Goal: Obtain resource: Download file/media

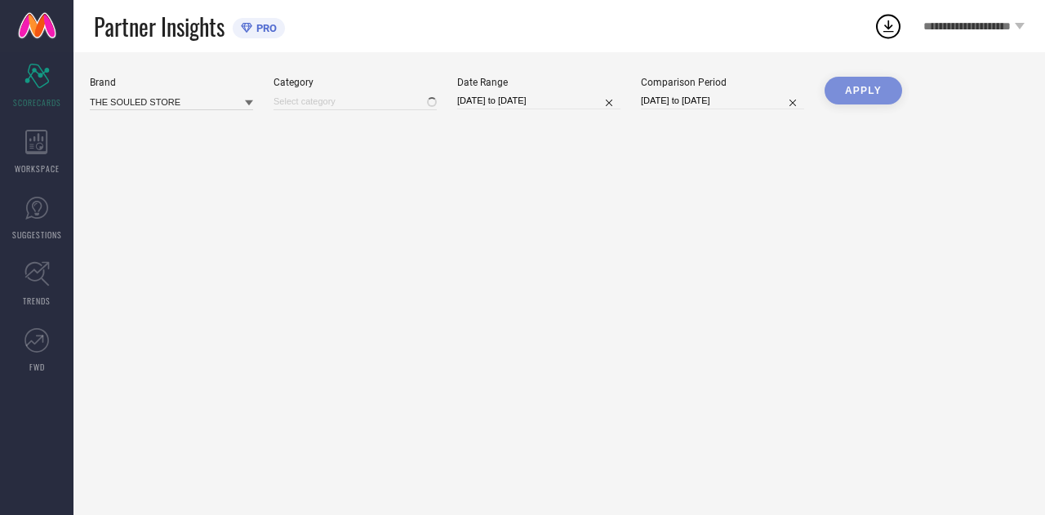
type input "All"
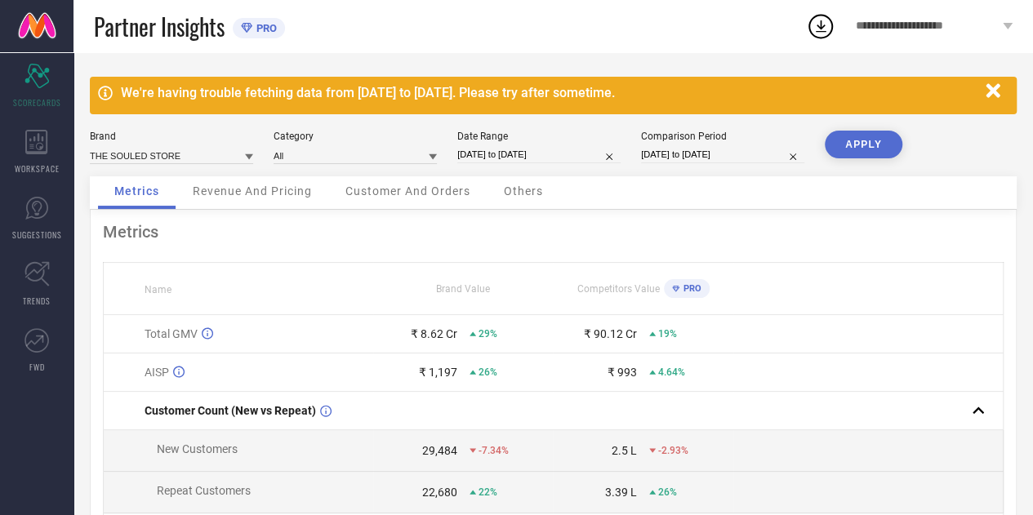
click at [991, 85] on icon "button" at bounding box center [993, 91] width 20 height 20
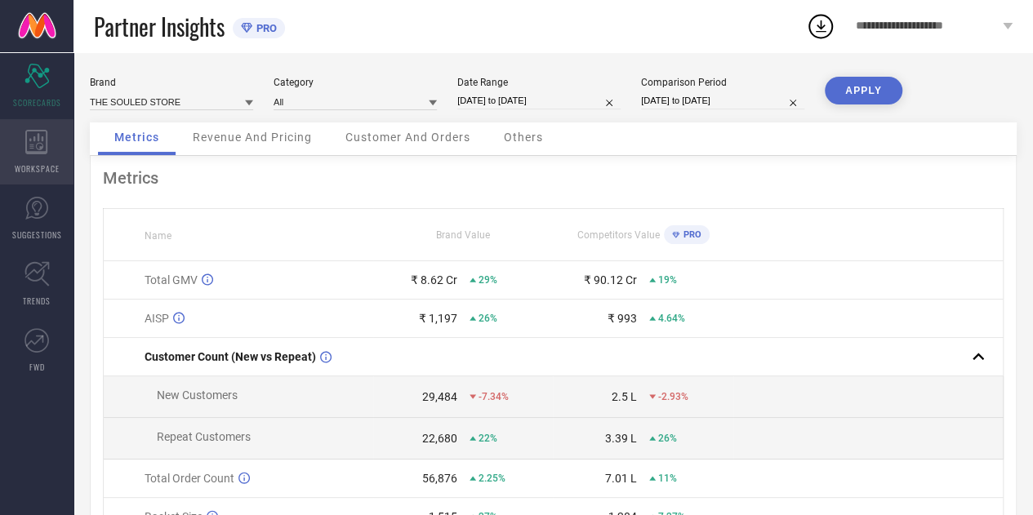
click at [61, 150] on div "WORKSPACE" at bounding box center [36, 151] width 73 height 65
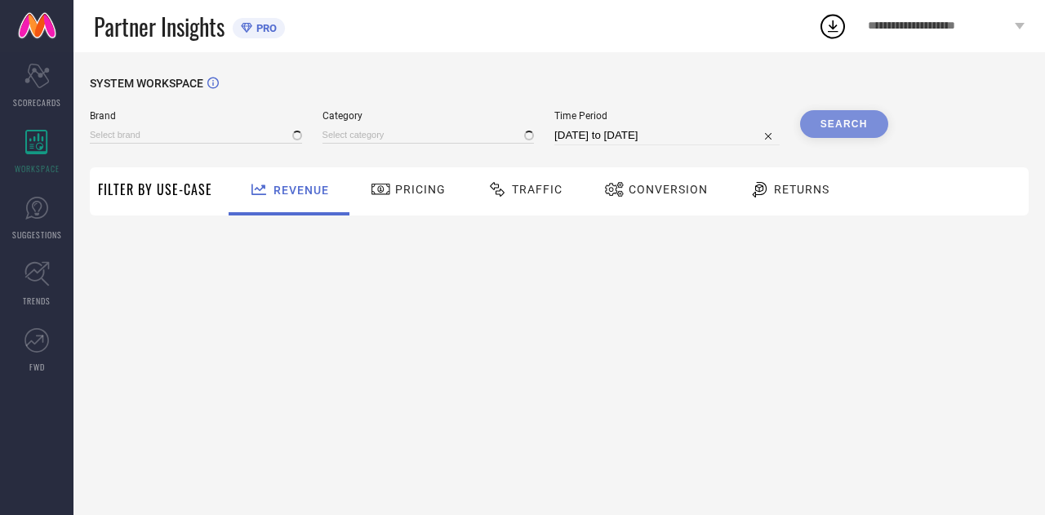
click at [543, 185] on span "Traffic" at bounding box center [537, 189] width 51 height 13
type input "THE SOULED STORE"
type input "All"
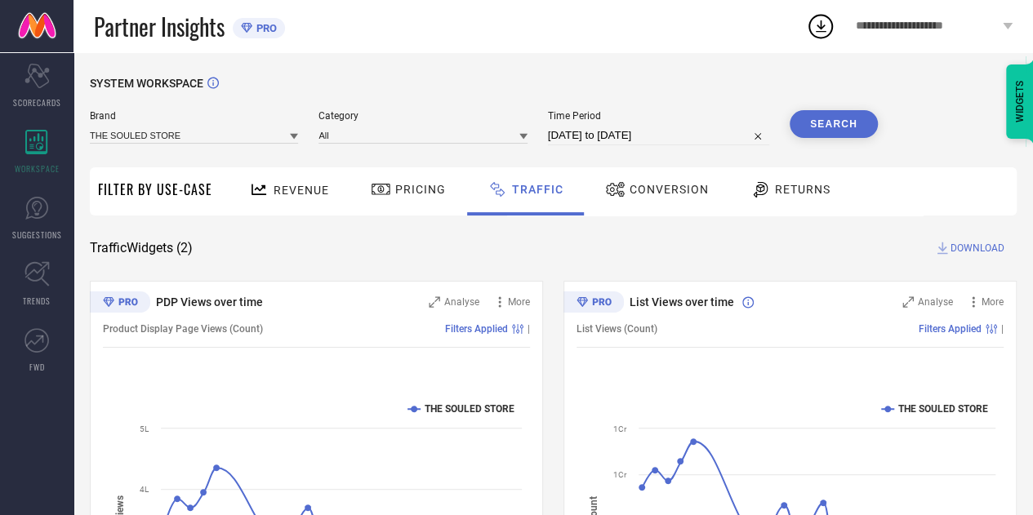
select select "6"
select select "2025"
select select "7"
select select "2025"
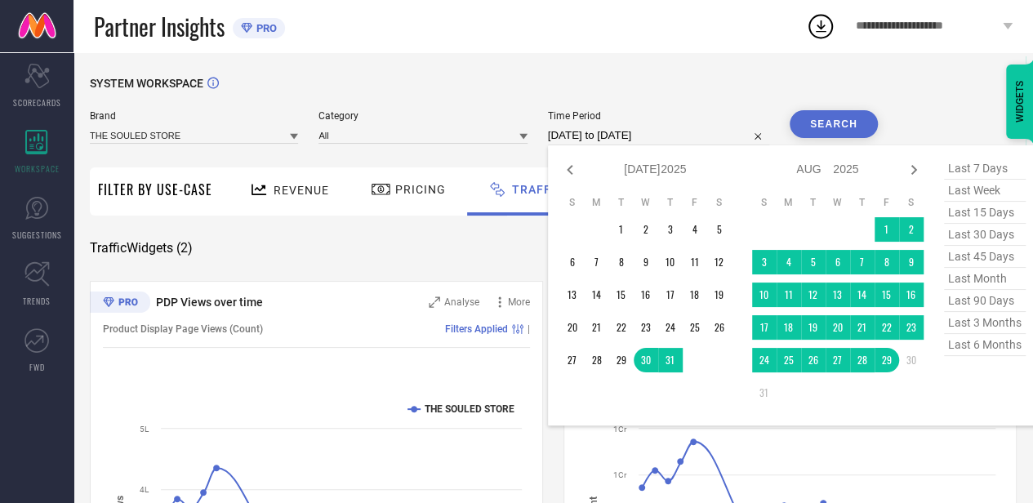
click at [720, 136] on input "[DATE] to [DATE]" at bounding box center [658, 136] width 221 height 20
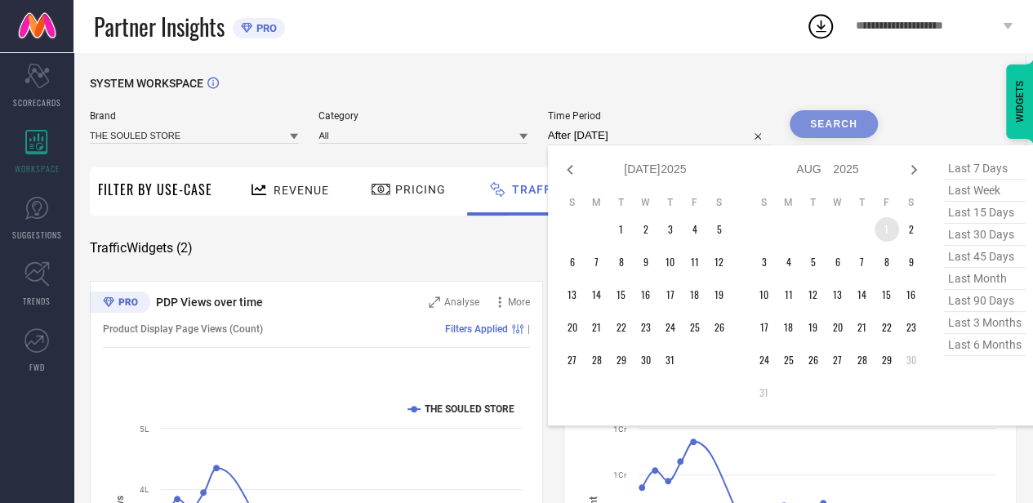
click at [895, 223] on td "1" at bounding box center [887, 229] width 24 height 24
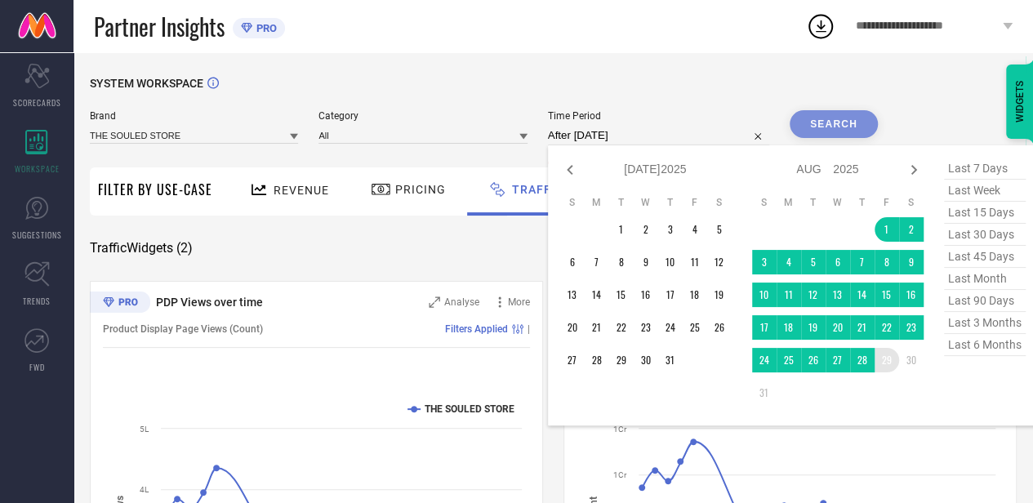
type input "[DATE] to [DATE]"
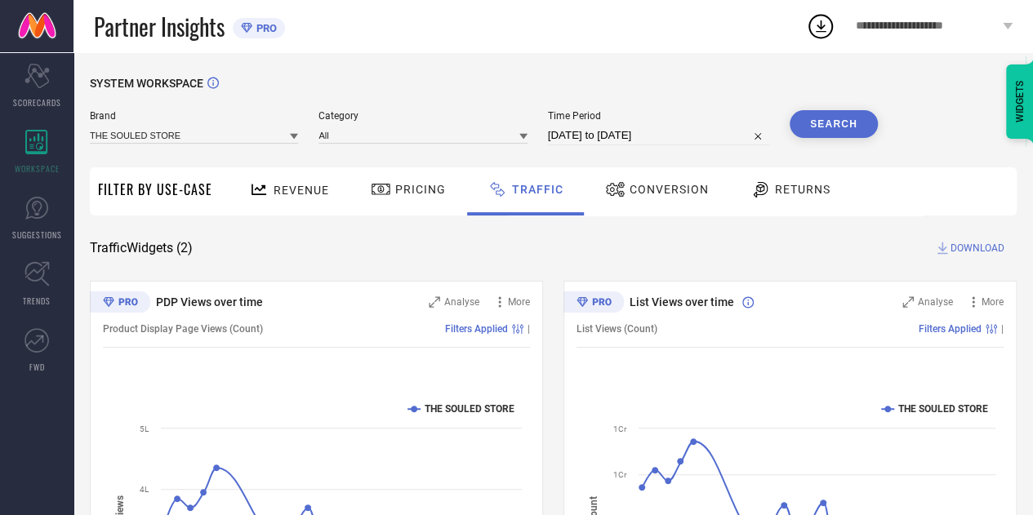
click at [826, 115] on button "Search" at bounding box center [834, 124] width 88 height 28
click at [993, 252] on span "DOWNLOAD" at bounding box center [978, 248] width 54 height 16
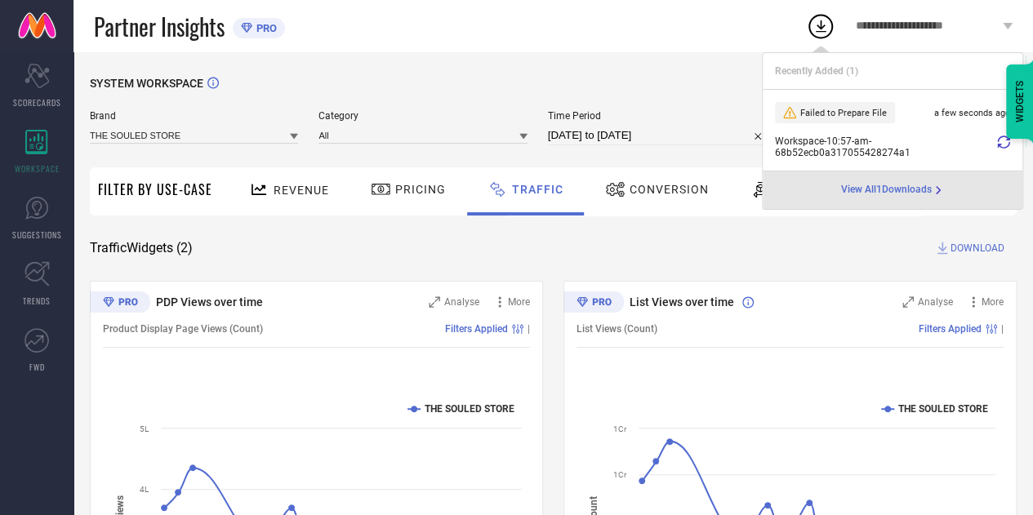
click at [1003, 144] on icon at bounding box center [1003, 142] width 13 height 13
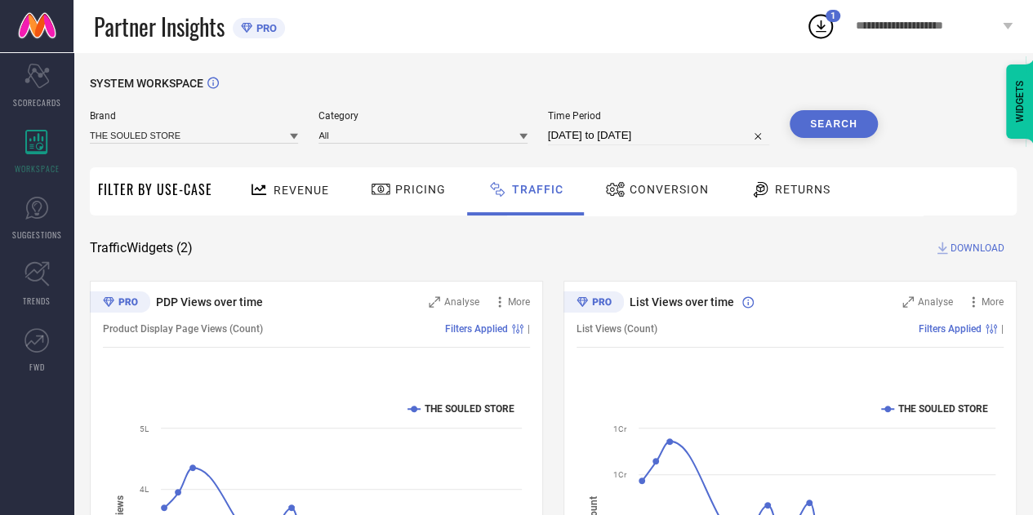
click at [810, 31] on circle at bounding box center [820, 27] width 23 height 23
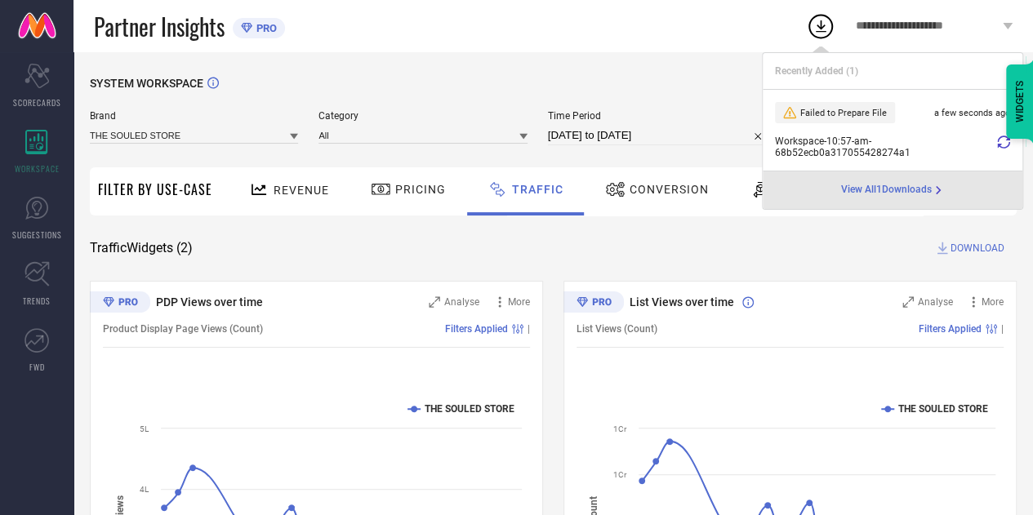
click at [1000, 145] on icon at bounding box center [1003, 142] width 13 height 13
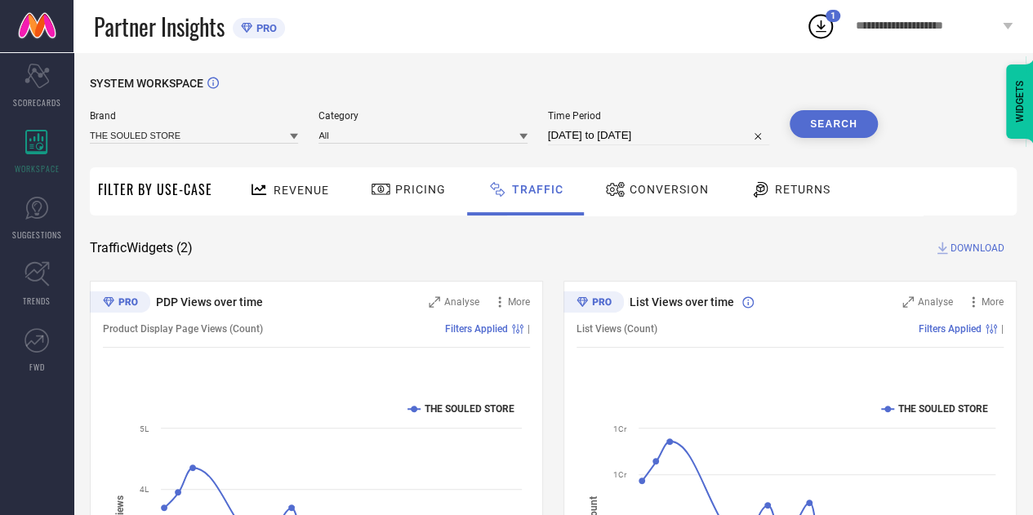
click at [835, 33] on div "**********" at bounding box center [934, 26] width 198 height 52
click at [762, 47] on div "Partner Insights PRO" at bounding box center [450, 26] width 712 height 52
click at [816, 25] on icon at bounding box center [820, 25] width 29 height 29
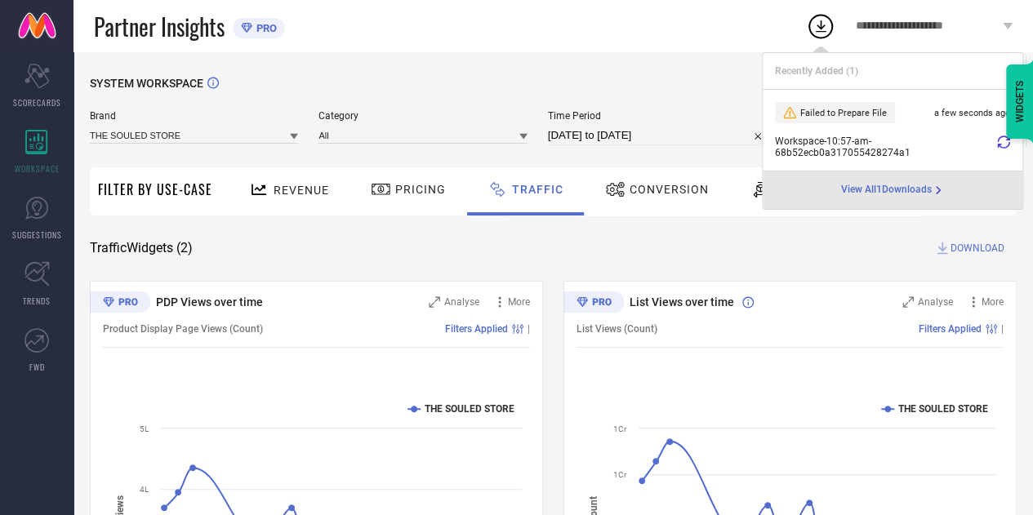
click at [1004, 146] on icon at bounding box center [1003, 142] width 13 height 13
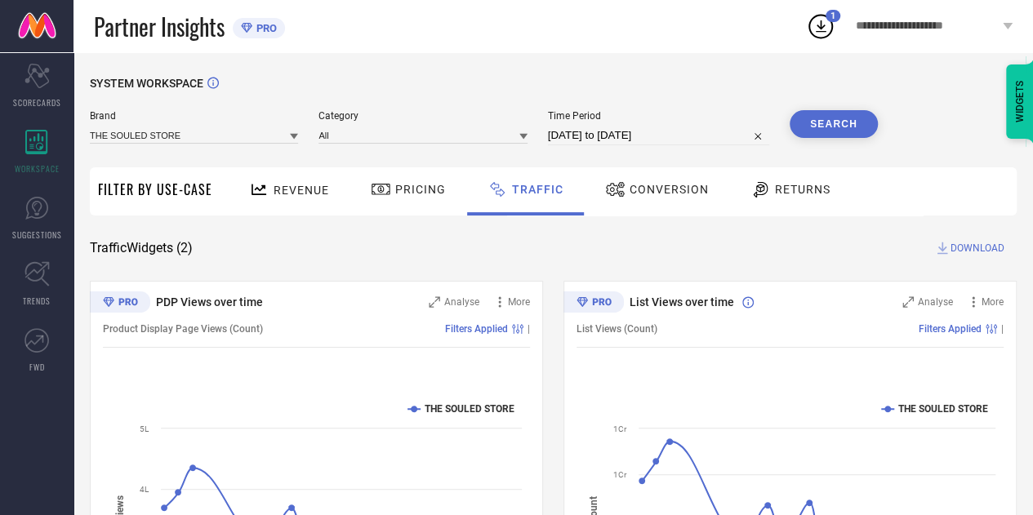
click at [820, 17] on icon at bounding box center [820, 25] width 29 height 29
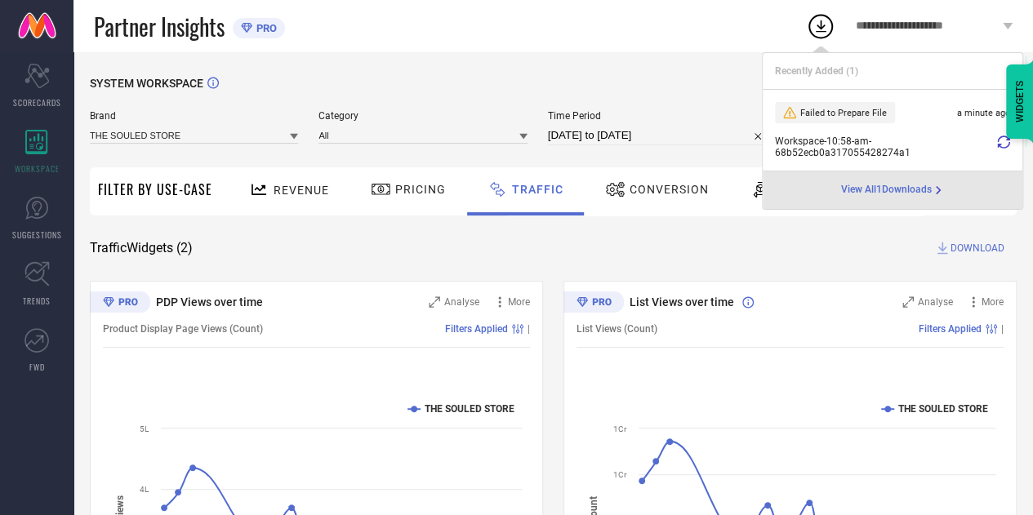
click at [1001, 141] on div "Workspace - 10:58-am - 68b52ecb0a317055428274a1" at bounding box center [892, 147] width 235 height 23
click at [1001, 141] on icon at bounding box center [1003, 142] width 13 height 13
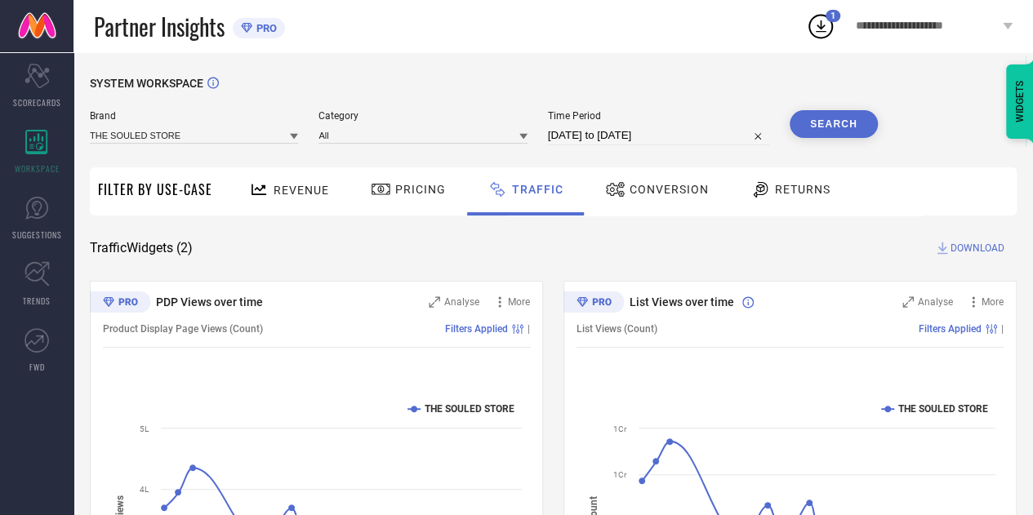
click at [840, 113] on button "Search" at bounding box center [834, 124] width 88 height 28
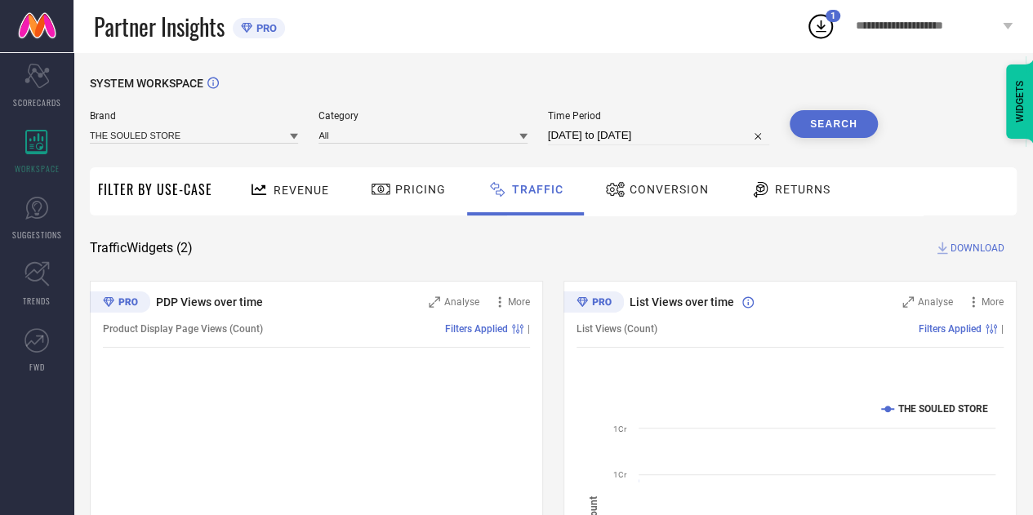
click at [975, 249] on span "DOWNLOAD" at bounding box center [978, 248] width 54 height 16
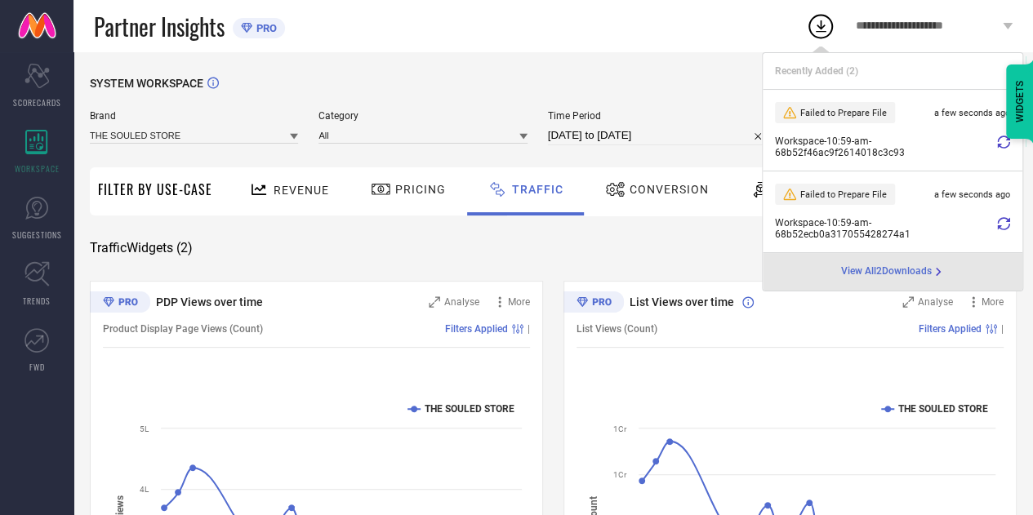
click at [1002, 145] on icon at bounding box center [1003, 142] width 13 height 13
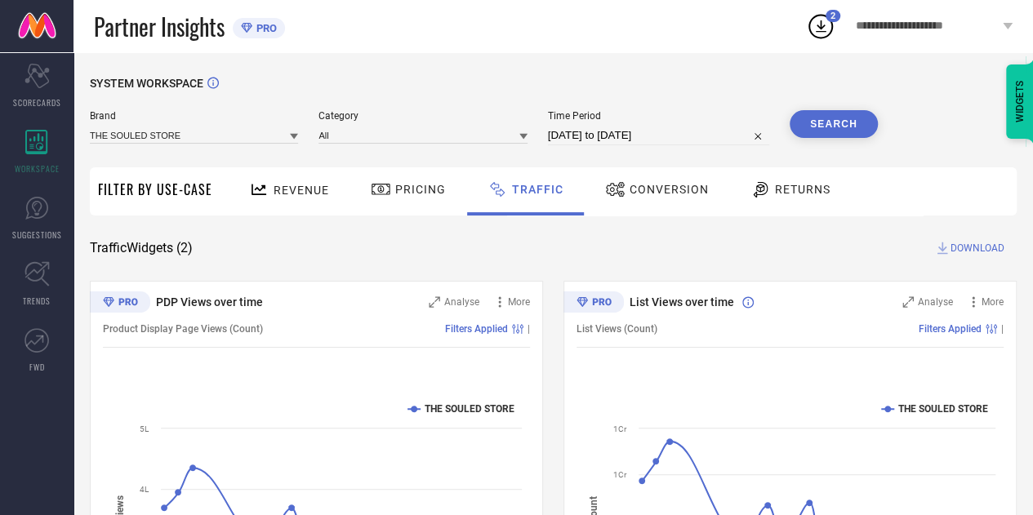
click at [1002, 145] on div "SYSTEM WORKSPACE Brand THE SOULED STORE Category All Time Period 01-08-2025 to …" at bounding box center [553, 383] width 927 height 612
click at [814, 20] on icon at bounding box center [820, 25] width 29 height 29
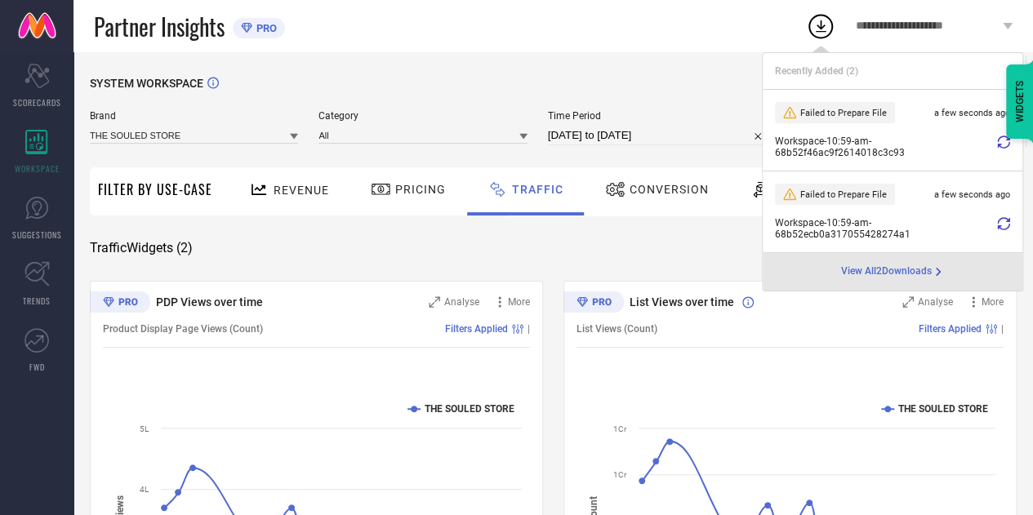
click at [1005, 145] on icon at bounding box center [1003, 142] width 13 height 13
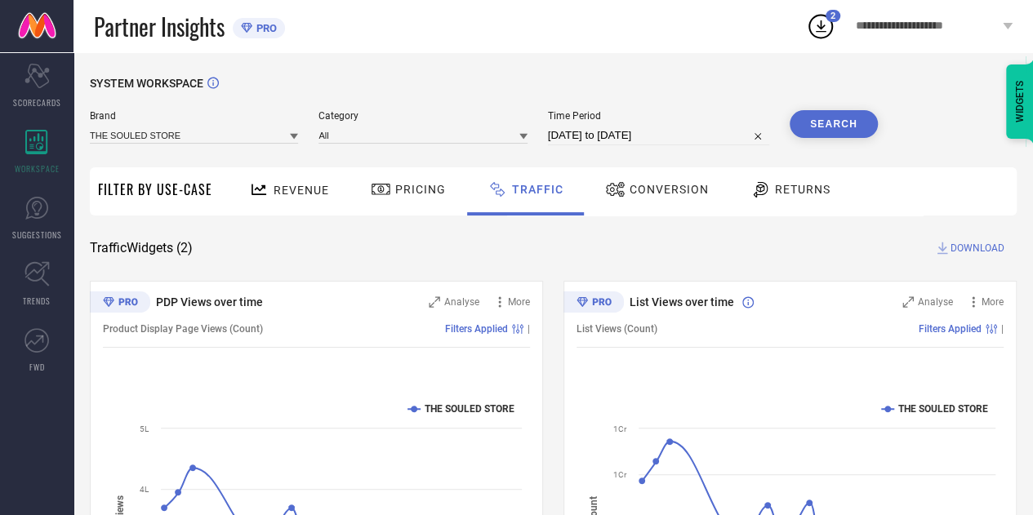
click at [822, 29] on icon at bounding box center [820, 25] width 29 height 29
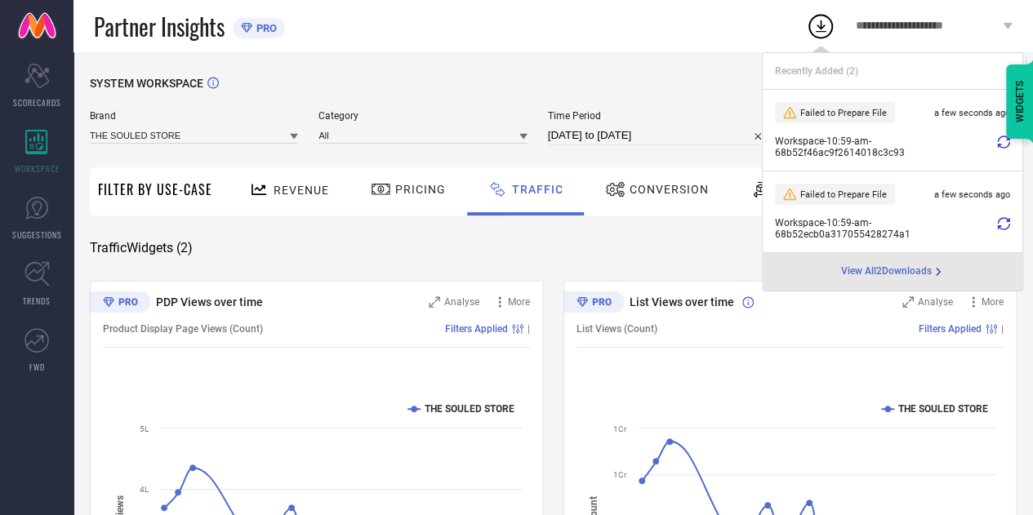
click at [1004, 146] on icon at bounding box center [1003, 142] width 13 height 13
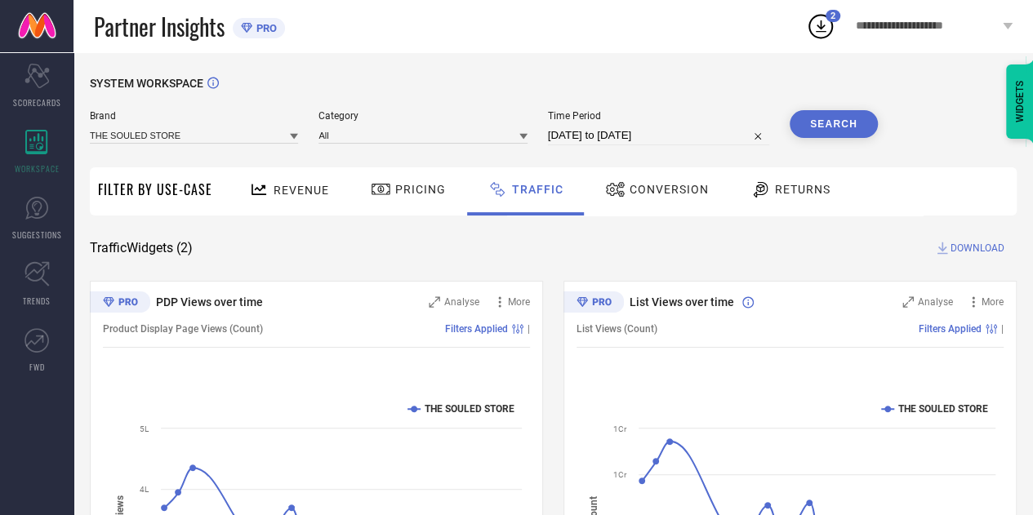
click at [826, 9] on div "**********" at bounding box center [919, 26] width 227 height 52
click at [817, 24] on icon at bounding box center [820, 25] width 29 height 29
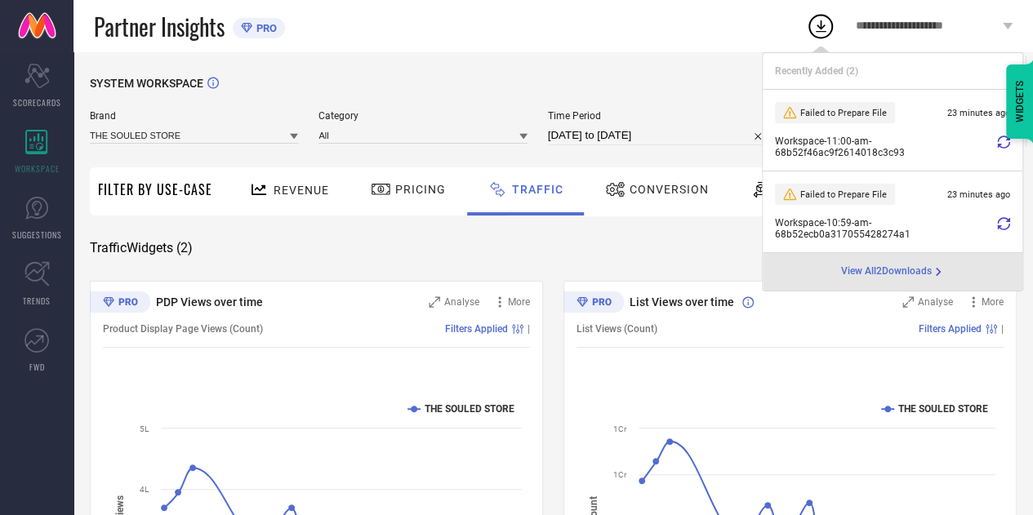
click at [1005, 149] on div at bounding box center [1003, 147] width 13 height 23
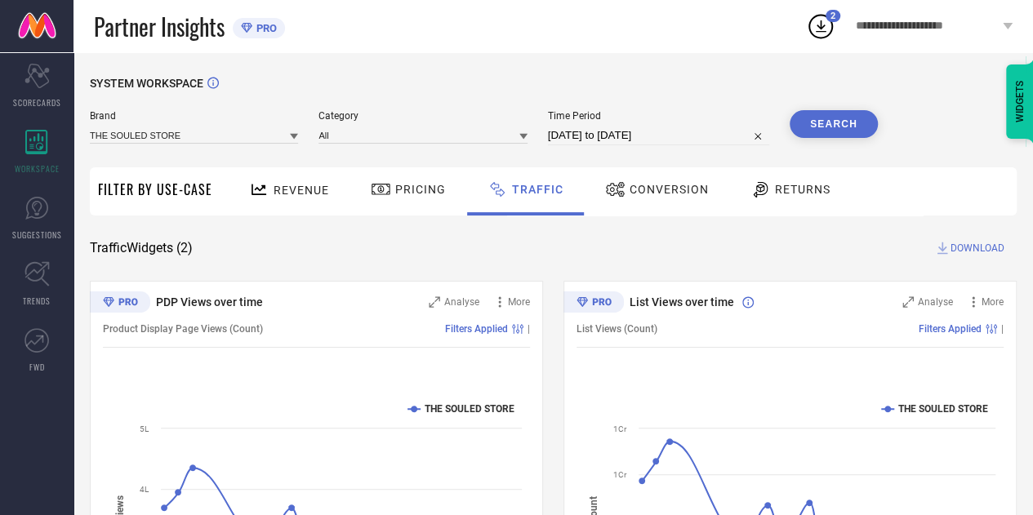
click at [671, 79] on div "SYSTEM WORKSPACE" at bounding box center [553, 93] width 927 height 33
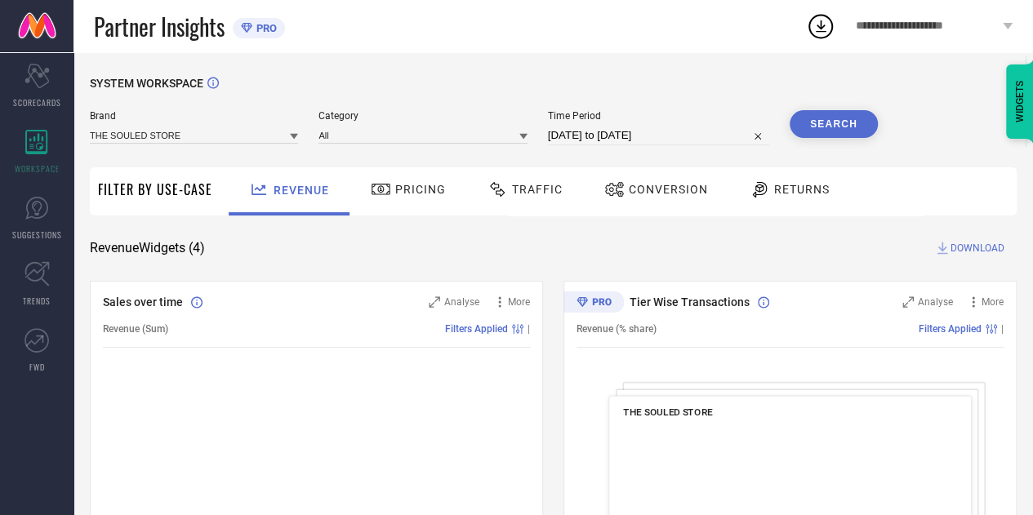
click at [514, 205] on div "Traffic" at bounding box center [525, 191] width 116 height 48
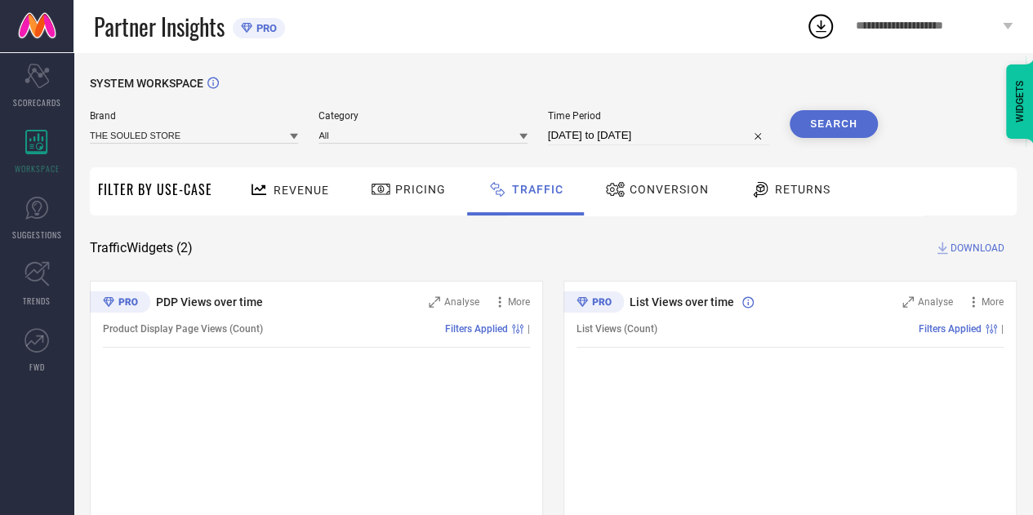
select select "6"
select select "2025"
select select "7"
select select "2025"
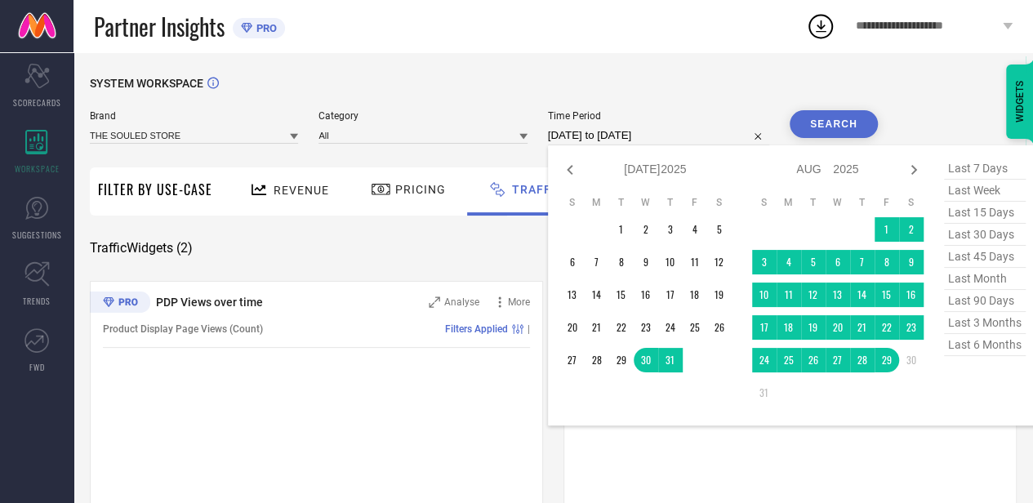
click at [719, 136] on input "[DATE] to [DATE]" at bounding box center [658, 136] width 221 height 20
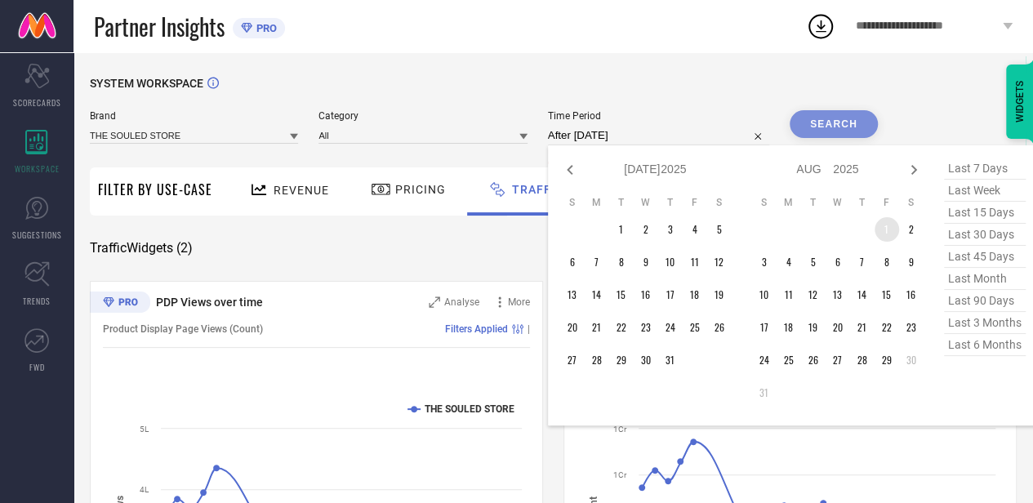
click at [884, 234] on td "1" at bounding box center [887, 229] width 24 height 24
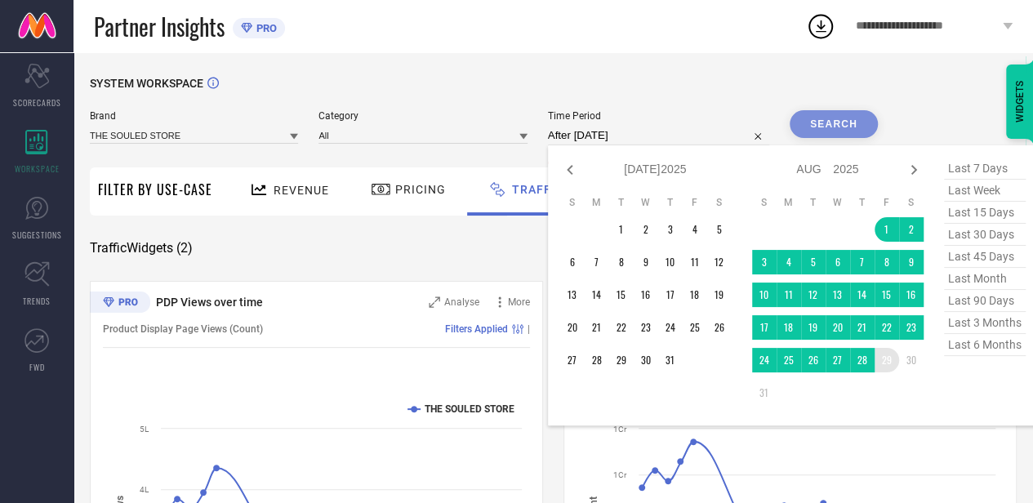
type input "[DATE] to [DATE]"
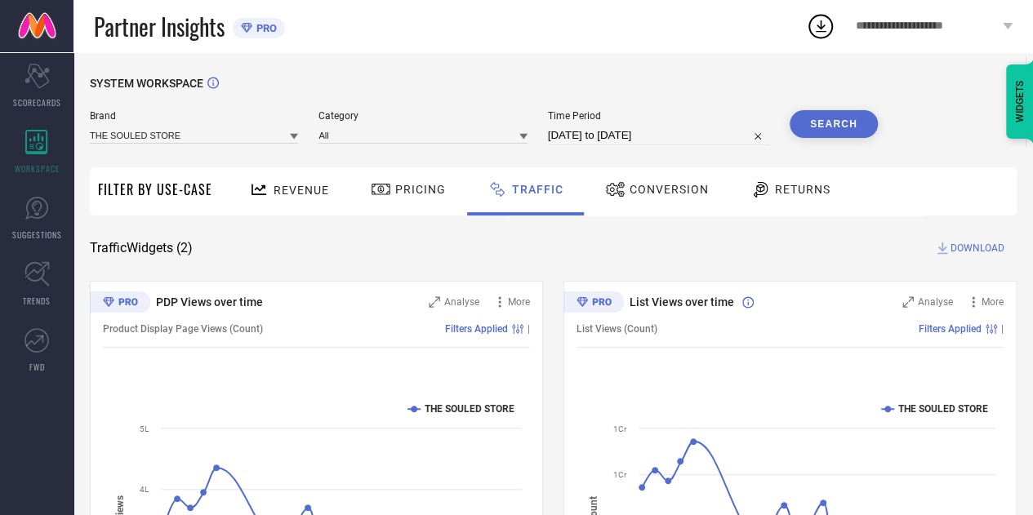
click at [830, 127] on button "Search" at bounding box center [834, 124] width 88 height 28
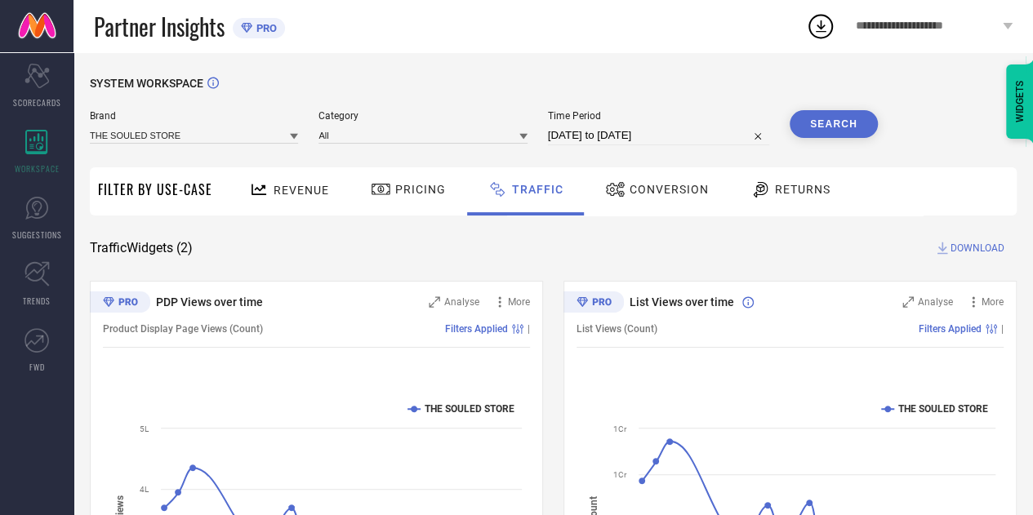
click at [965, 251] on span "DOWNLOAD" at bounding box center [978, 248] width 54 height 16
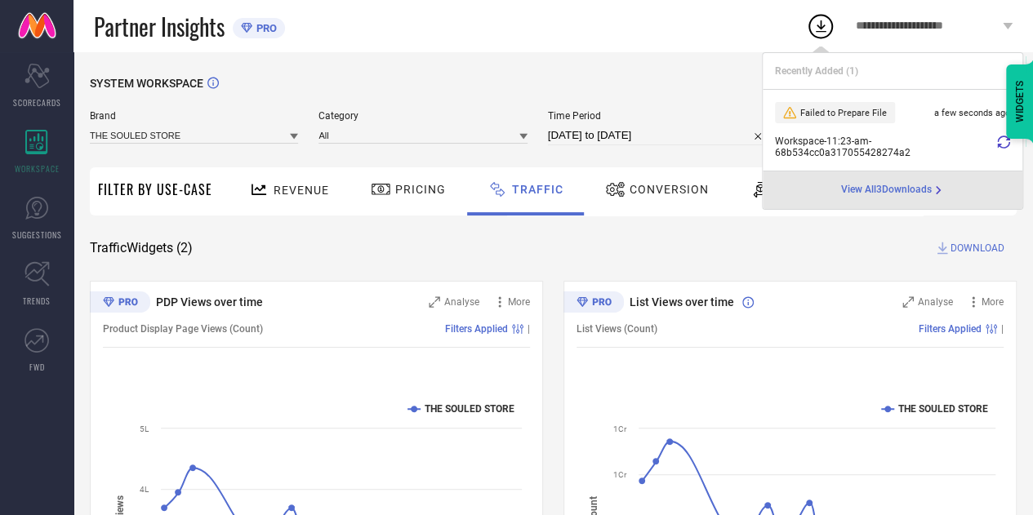
click at [1003, 141] on icon at bounding box center [1003, 142] width 13 height 13
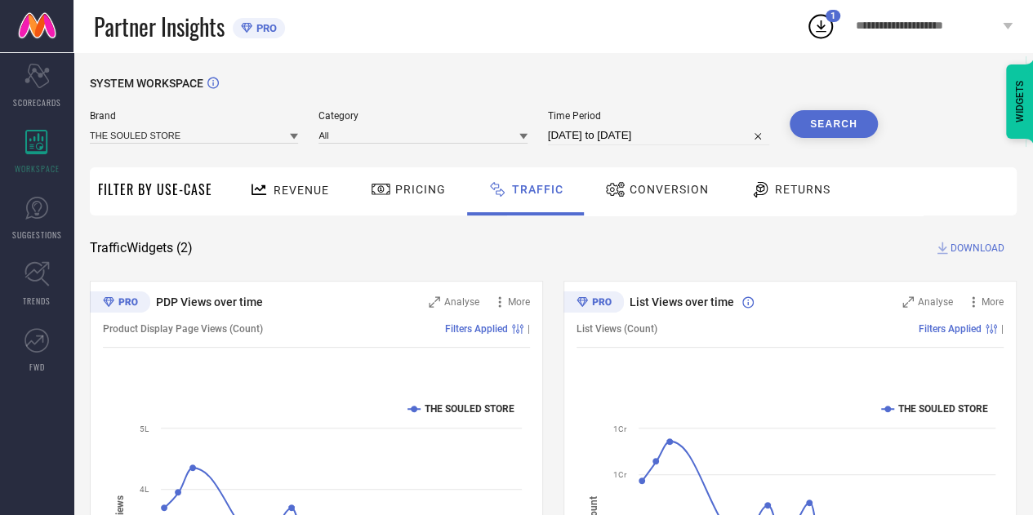
click at [819, 24] on icon at bounding box center [820, 25] width 29 height 29
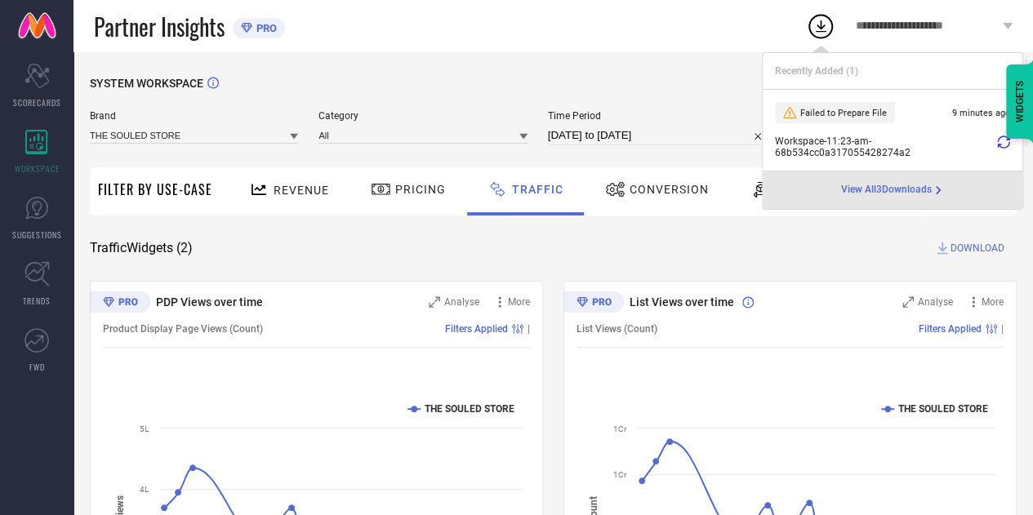
click at [999, 145] on icon at bounding box center [1003, 142] width 13 height 13
click at [885, 194] on span "View All 3 Downloads" at bounding box center [886, 190] width 91 height 13
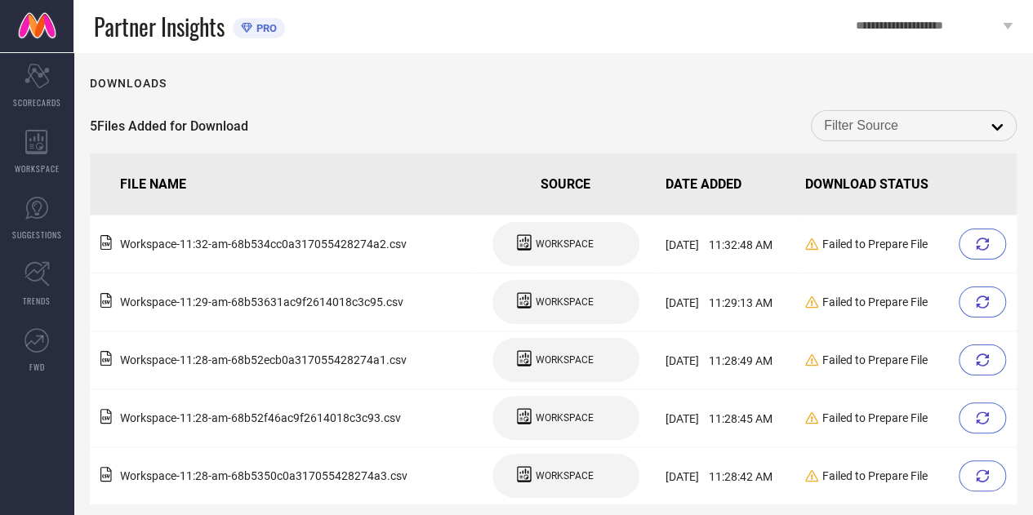
scroll to position [13, 0]
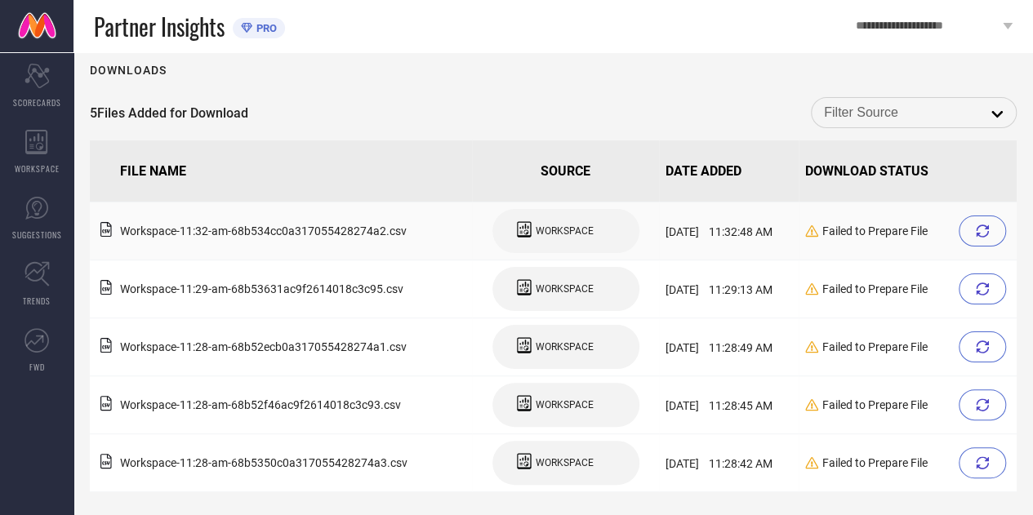
click at [987, 236] on icon at bounding box center [982, 231] width 13 height 13
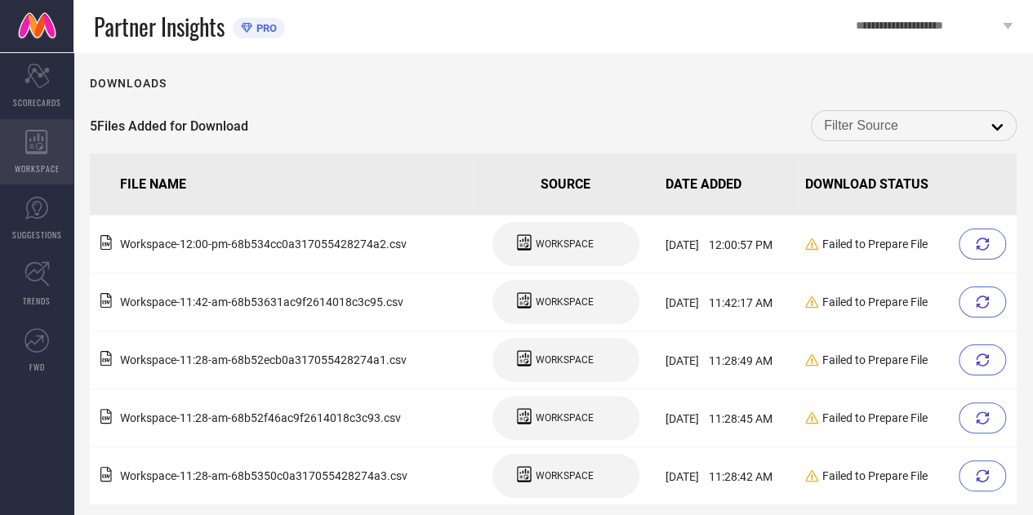
click at [33, 136] on icon at bounding box center [36, 142] width 23 height 24
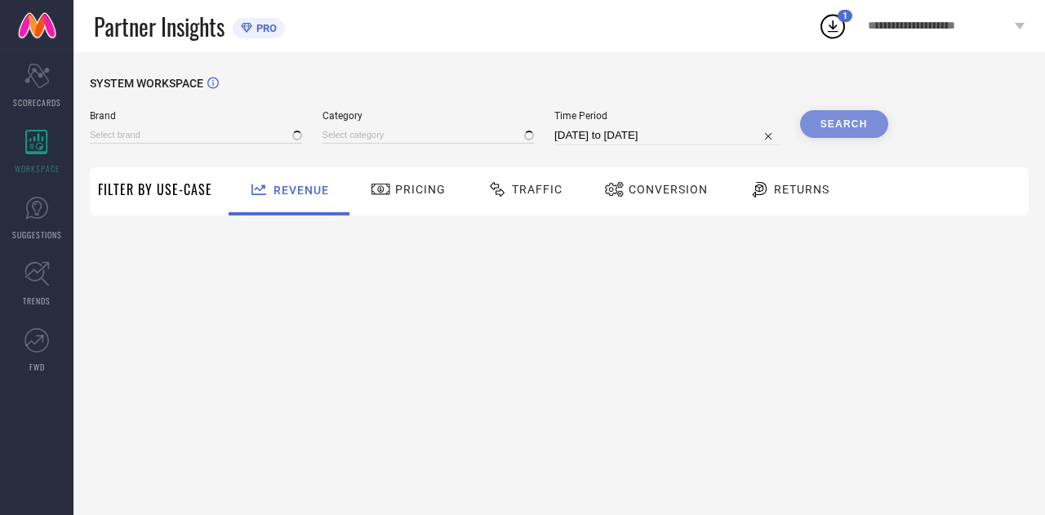
type input "THE SOULED STORE"
type input "All"
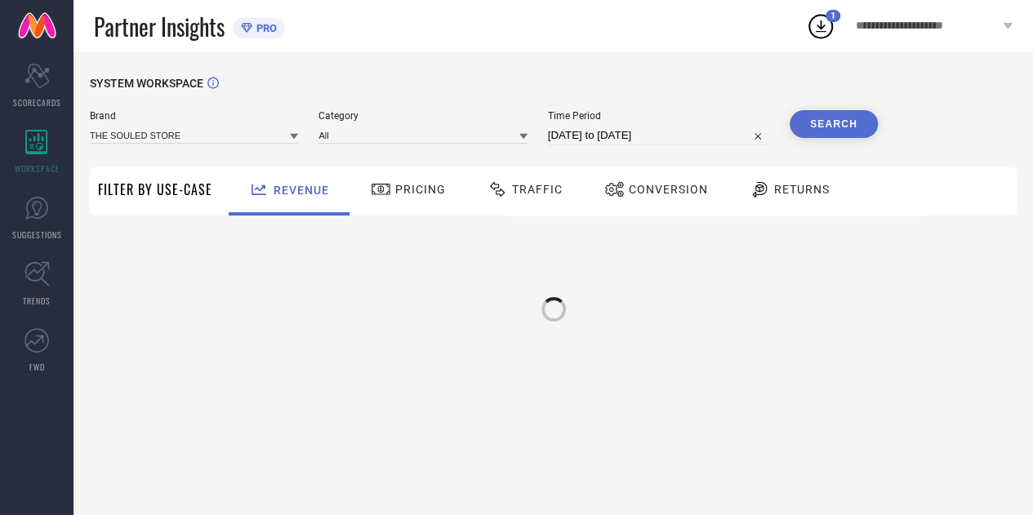
click at [550, 202] on div "Traffic" at bounding box center [524, 190] width 83 height 28
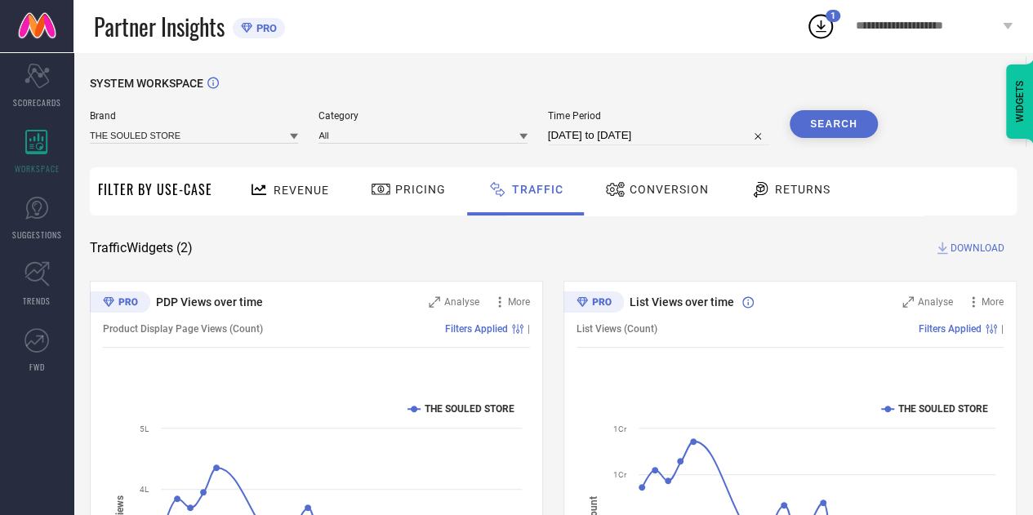
select select "6"
select select "2025"
select select "7"
select select "2025"
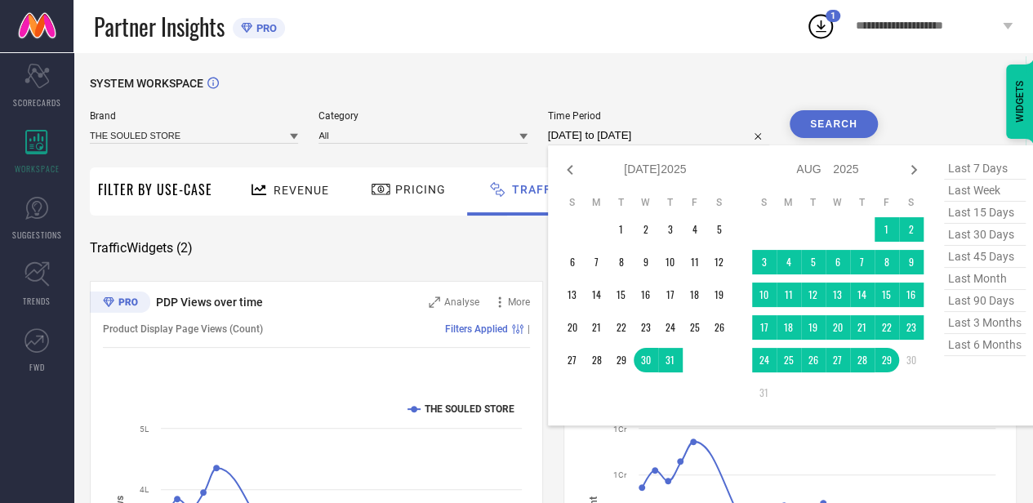
click at [689, 131] on input "[DATE] to [DATE]" at bounding box center [658, 136] width 221 height 20
drag, startPoint x: 874, startPoint y: 226, endPoint x: 882, endPoint y: 228, distance: 8.3
click at [882, 228] on tr "1 2" at bounding box center [837, 229] width 171 height 24
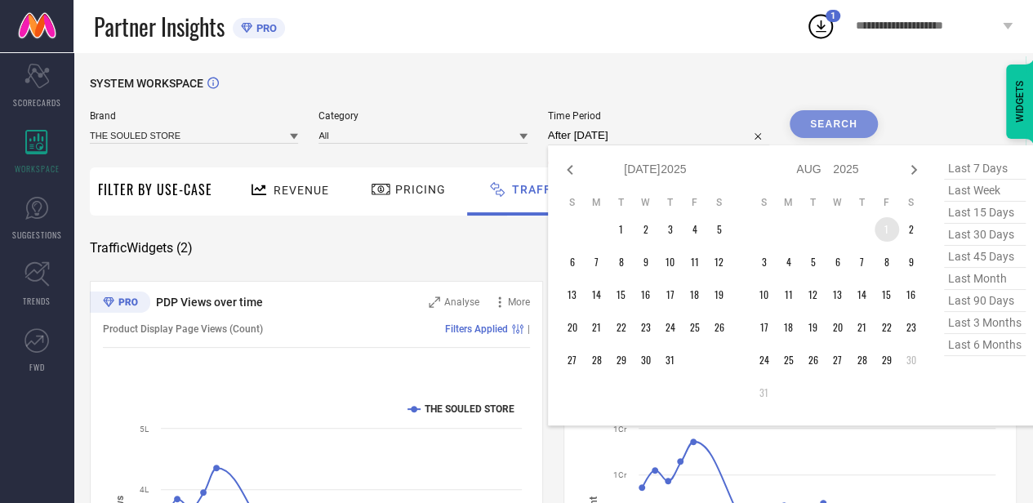
click at [882, 228] on td "1" at bounding box center [887, 229] width 24 height 24
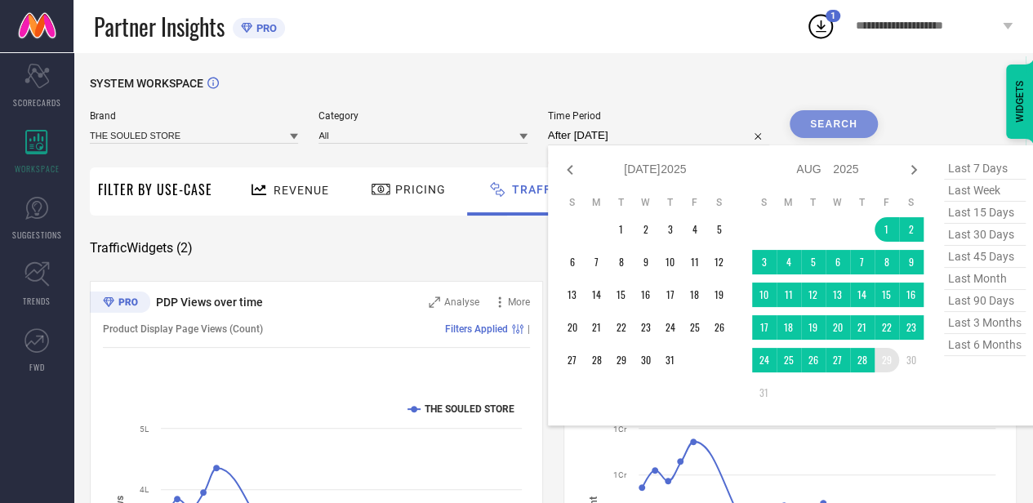
type input "[DATE] to [DATE]"
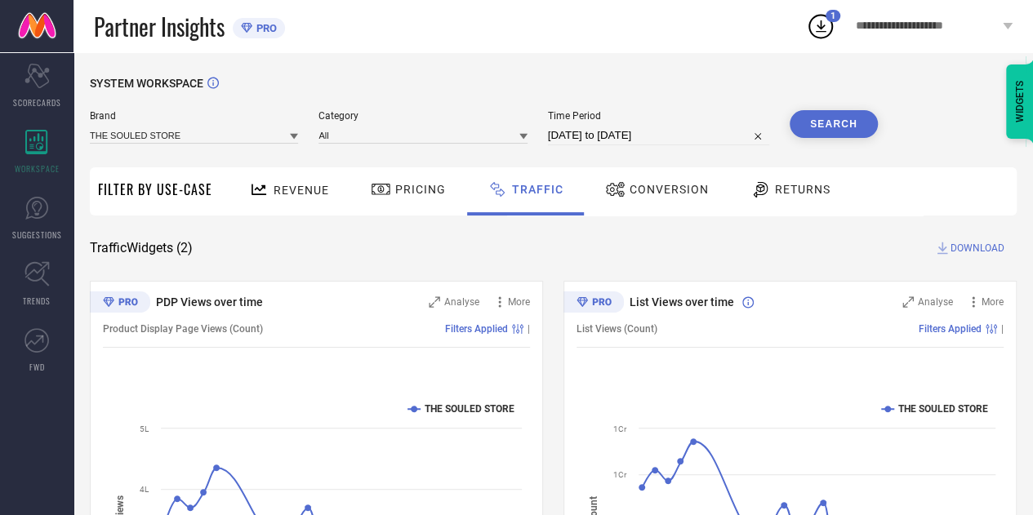
click at [806, 132] on button "Search" at bounding box center [834, 124] width 88 height 28
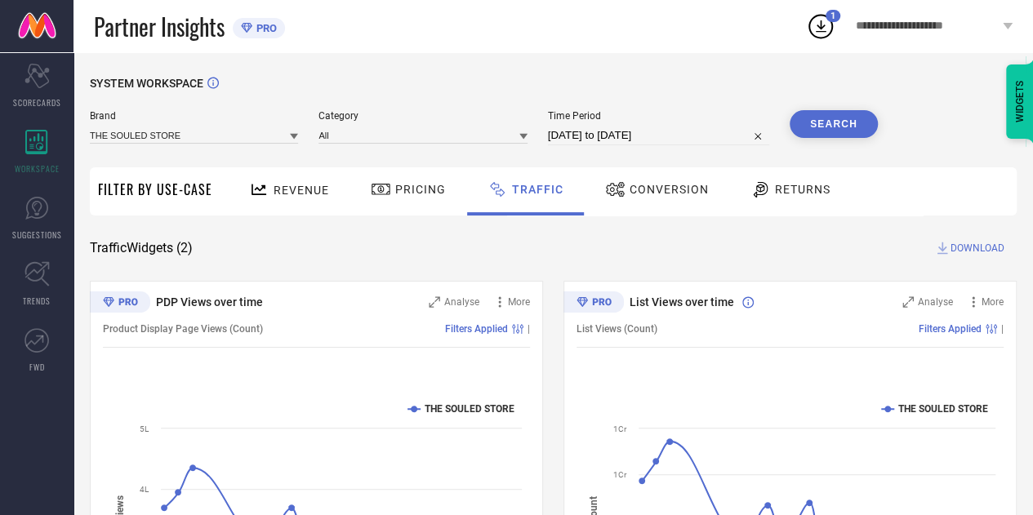
click at [982, 249] on span "DOWNLOAD" at bounding box center [978, 248] width 54 height 16
click at [1006, 139] on div "WIDGETS" at bounding box center [1020, 102] width 28 height 74
